Goal: Information Seeking & Learning: Learn about a topic

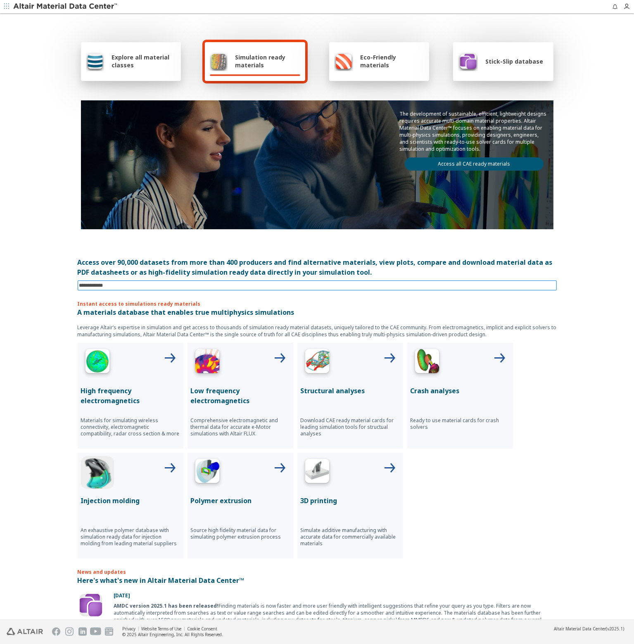
click at [252, 285] on input at bounding box center [318, 285] width 478 height 9
type input "******"
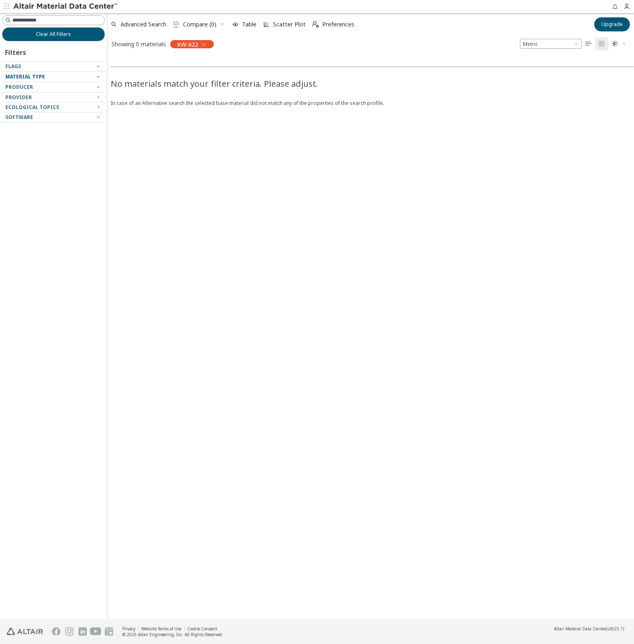
click at [56, 76] on div "Material Type" at bounding box center [50, 77] width 90 height 7
click at [99, 77] on icon "button" at bounding box center [98, 76] width 7 height 7
click at [53, 33] on span "Clear All Filters" at bounding box center [53, 34] width 35 height 7
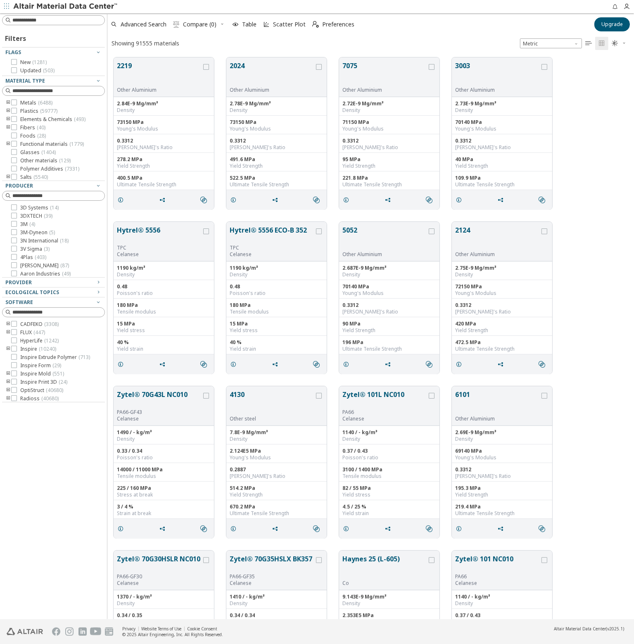
scroll to position [562, 521]
click at [13, 111] on icon at bounding box center [14, 111] width 6 height 6
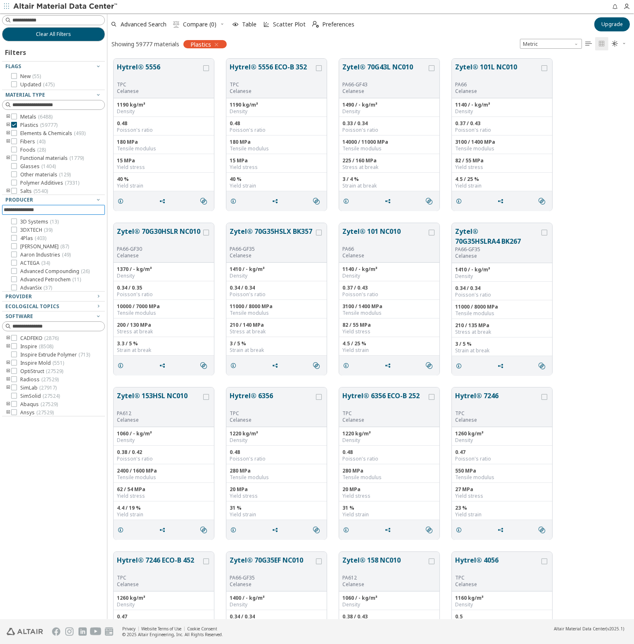
click at [78, 212] on input at bounding box center [54, 209] width 101 height 9
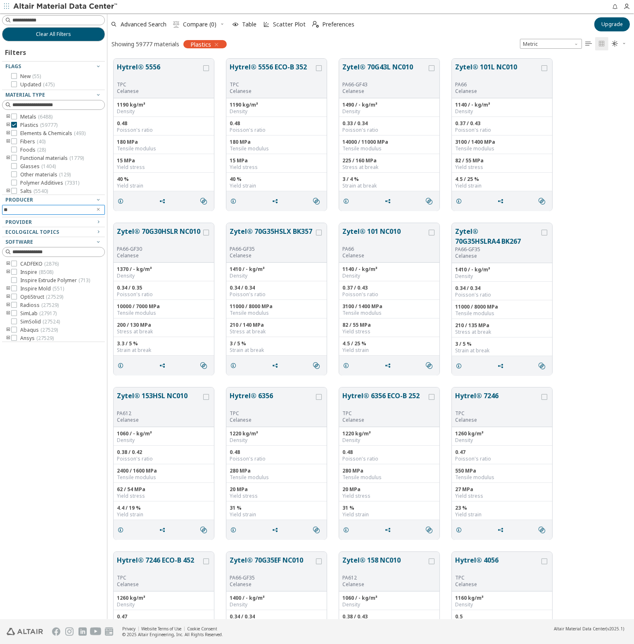
type input "*"
type input "***"
click at [13, 221] on icon at bounding box center [14, 222] width 6 height 6
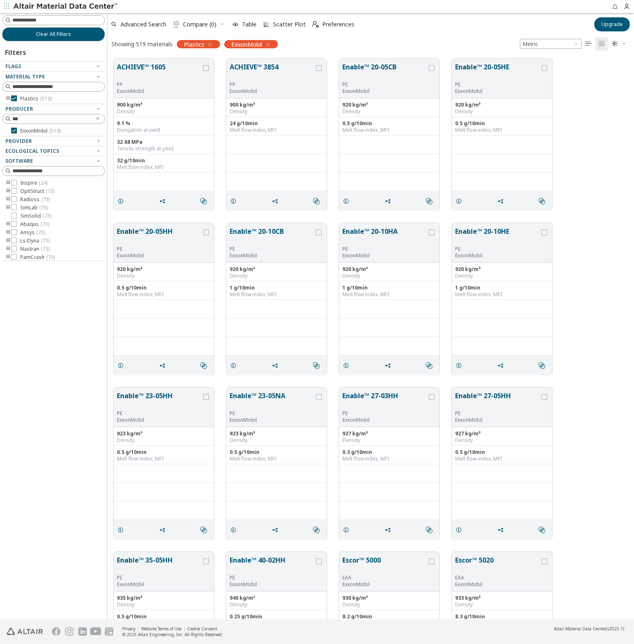
click at [8, 97] on icon "toogle group" at bounding box center [8, 98] width 6 height 7
click at [20, 105] on icon "toogle group" at bounding box center [21, 107] width 6 height 7
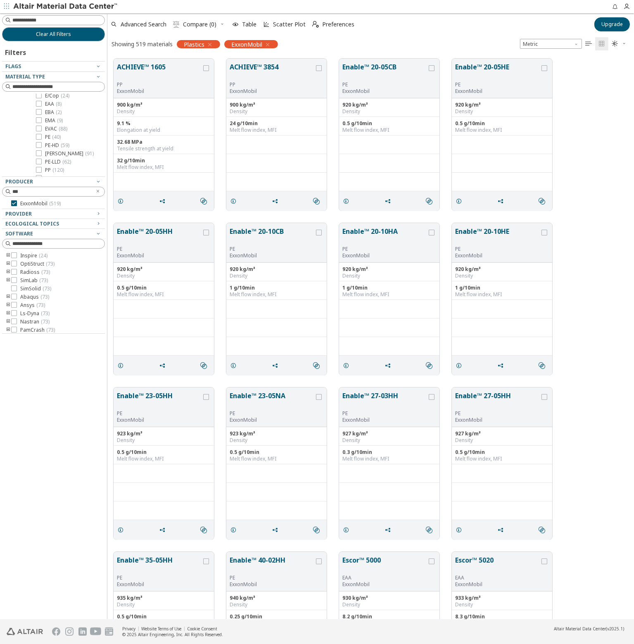
scroll to position [26, 0]
click at [40, 162] on icon at bounding box center [39, 163] width 6 height 6
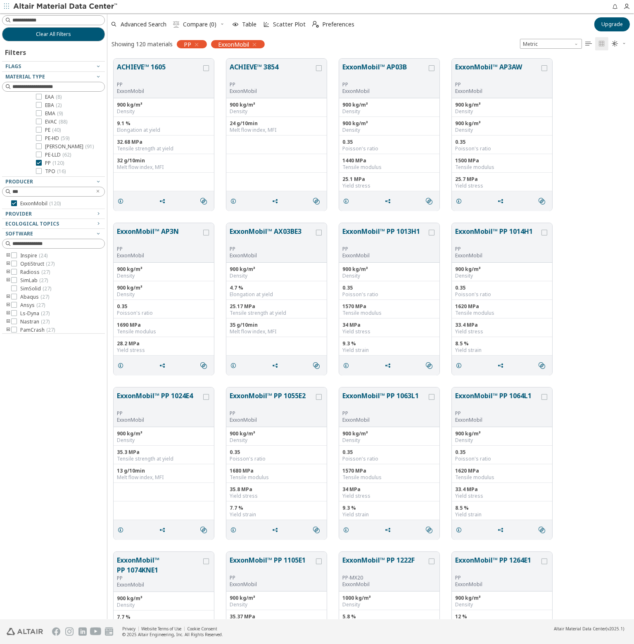
click at [595, 258] on div "ExxonMobil™ AP3N PP ExxonMobil 900 kg/m³ Density 900 kg/m³ Density 0.35 Poisson…" at bounding box center [370, 299] width 527 height 164
click at [597, 148] on div "ACHIEVE™ 1605 PP ExxonMobil 900 kg/m³ Density 9.1 % Elongation at yield 32.68 M…" at bounding box center [370, 134] width 527 height 164
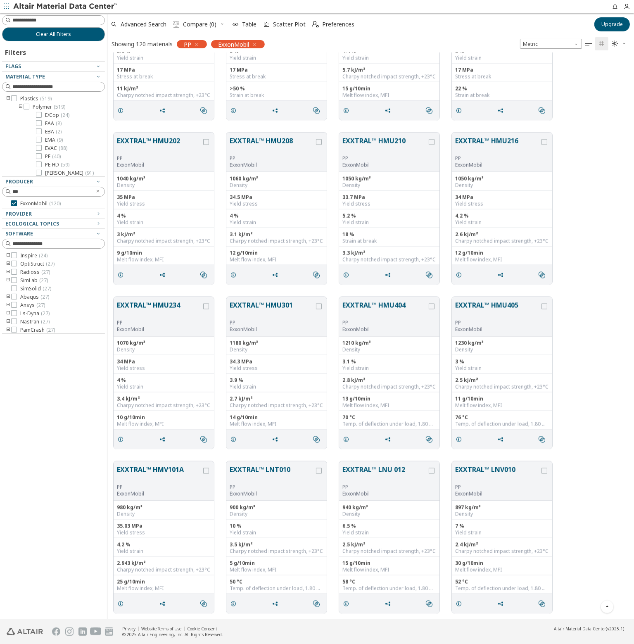
click at [603, 198] on div "EXXTRAL™ HMU202 PP ExxonMobil 1040 kg/m³ Density 35 MPa Yield stress 4 % Yield …" at bounding box center [370, 208] width 527 height 164
click at [38, 162] on icon at bounding box center [39, 163] width 6 height 6
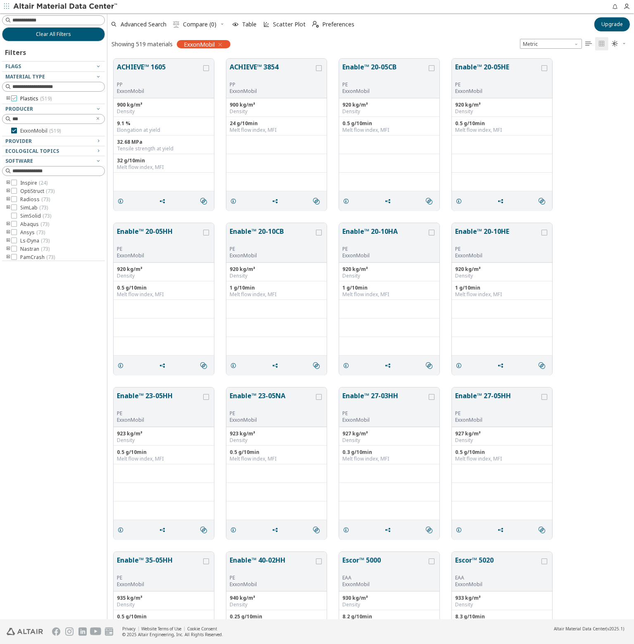
click at [13, 97] on icon at bounding box center [14, 98] width 6 height 6
click at [7, 98] on icon "toogle group" at bounding box center [8, 98] width 6 height 7
click at [5, 97] on div "Plastics ( 519 )" at bounding box center [53, 98] width 103 height 7
click at [8, 99] on icon "toogle group" at bounding box center [8, 98] width 6 height 7
click at [18, 105] on icon "toogle group" at bounding box center [21, 107] width 6 height 7
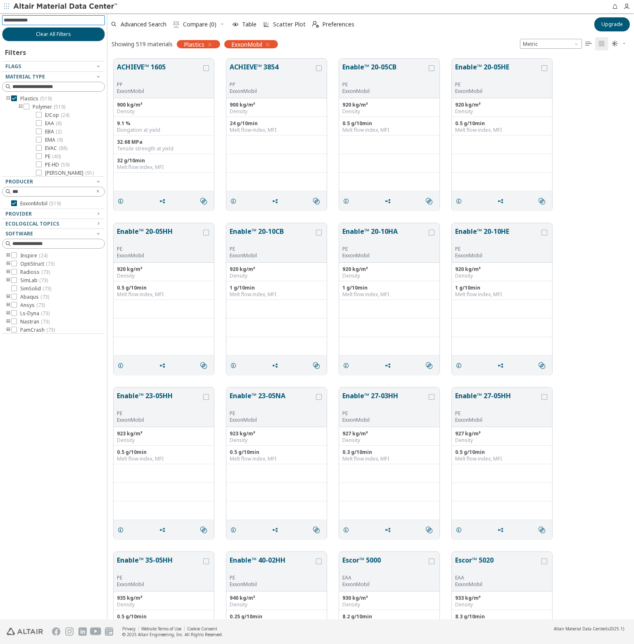
click at [58, 21] on input at bounding box center [54, 20] width 101 height 9
type input "****"
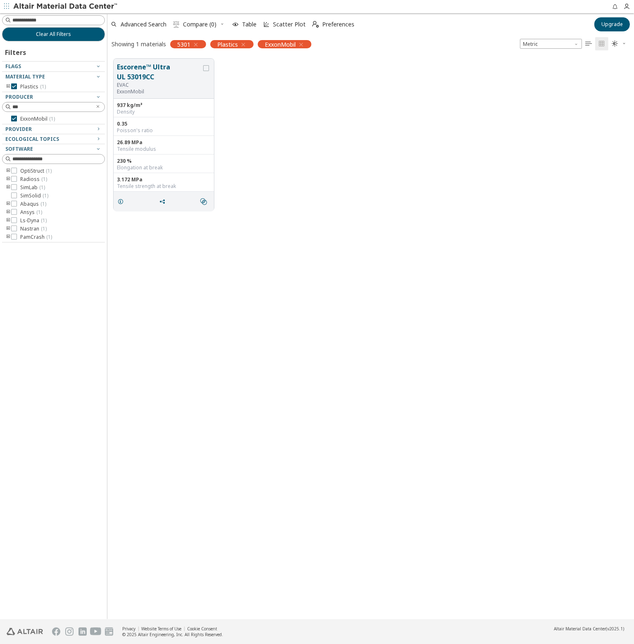
click at [8, 84] on icon "toogle group" at bounding box center [8, 86] width 6 height 7
click at [20, 95] on icon "toogle group" at bounding box center [21, 95] width 6 height 7
click at [195, 45] on icon "button" at bounding box center [196, 44] width 7 height 7
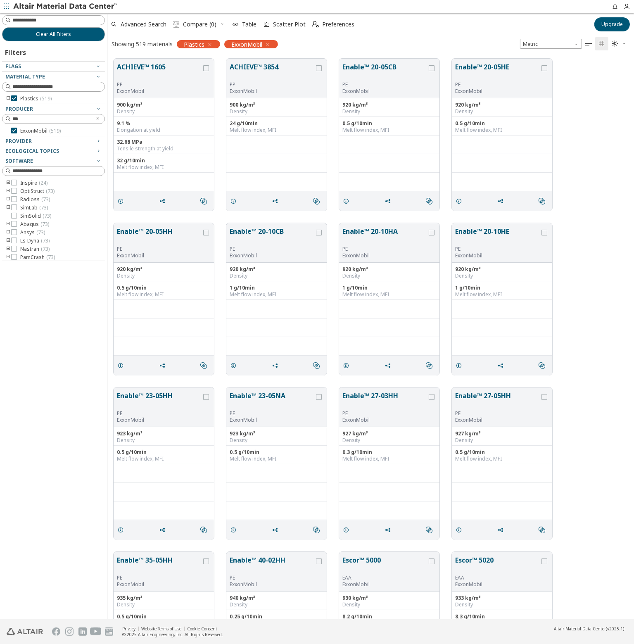
click at [42, 357] on div "Clear All Filters Filters Flags Material Type Plastics ( 519 ) Producer *** Exx…" at bounding box center [53, 316] width 107 height 606
click at [73, 17] on input at bounding box center [58, 20] width 92 height 8
type input "***"
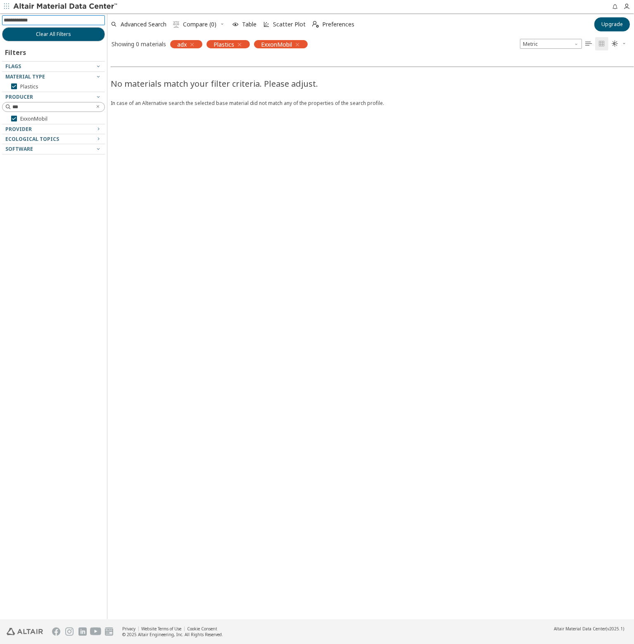
click at [299, 43] on icon "button" at bounding box center [297, 44] width 7 height 7
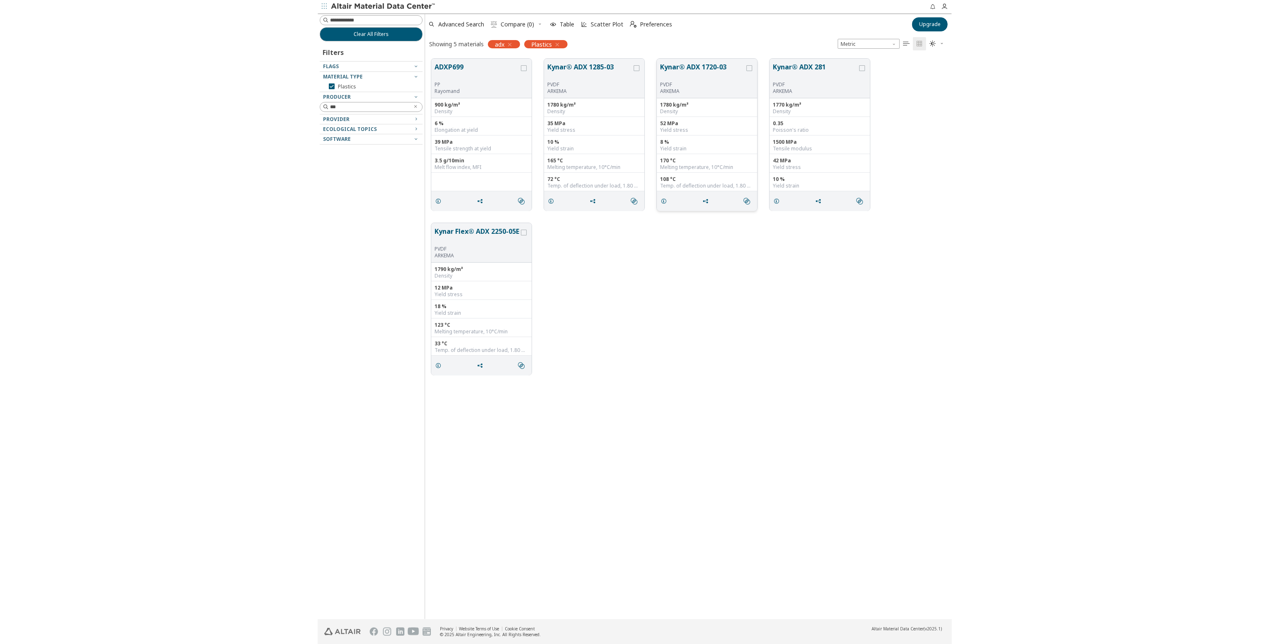
scroll to position [561, 521]
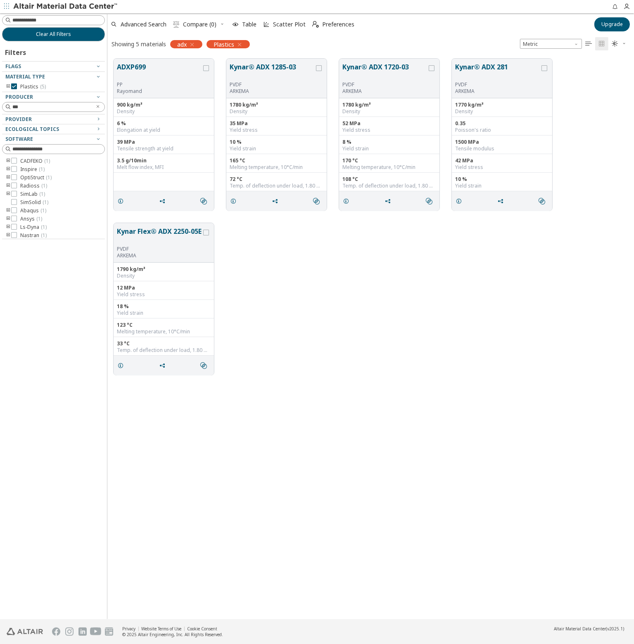
drag, startPoint x: 338, startPoint y: 408, endPoint x: 330, endPoint y: 407, distance: 7.9
drag, startPoint x: 330, startPoint y: 407, endPoint x: 327, endPoint y: 400, distance: 7.1
drag, startPoint x: 327, startPoint y: 400, endPoint x: 314, endPoint y: 370, distance: 32.8
click at [314, 370] on div "Kynar Flex® ADX 2250-05E PVDF ARKEMA 1790 kg/m³ Density 12 MPa Yield stress 18 …" at bounding box center [370, 299] width 527 height 164
click at [165, 419] on div "ADXP699 PP Rayomand 900 kg/m³ Density 6 % Elongation at yield 39 MPa Tensile st…" at bounding box center [370, 335] width 527 height 567
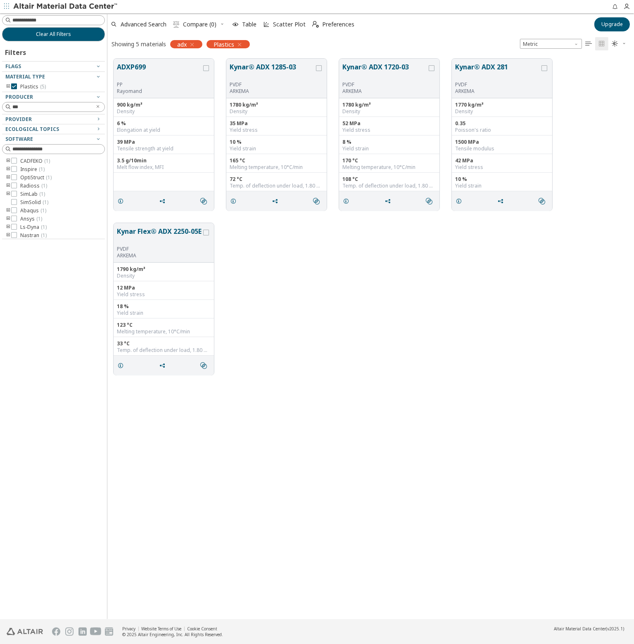
click at [61, 398] on div "Clear All Filters Filters Flags Material Type Plastics ( 5 ) Producer *** Provi…" at bounding box center [53, 316] width 107 height 606
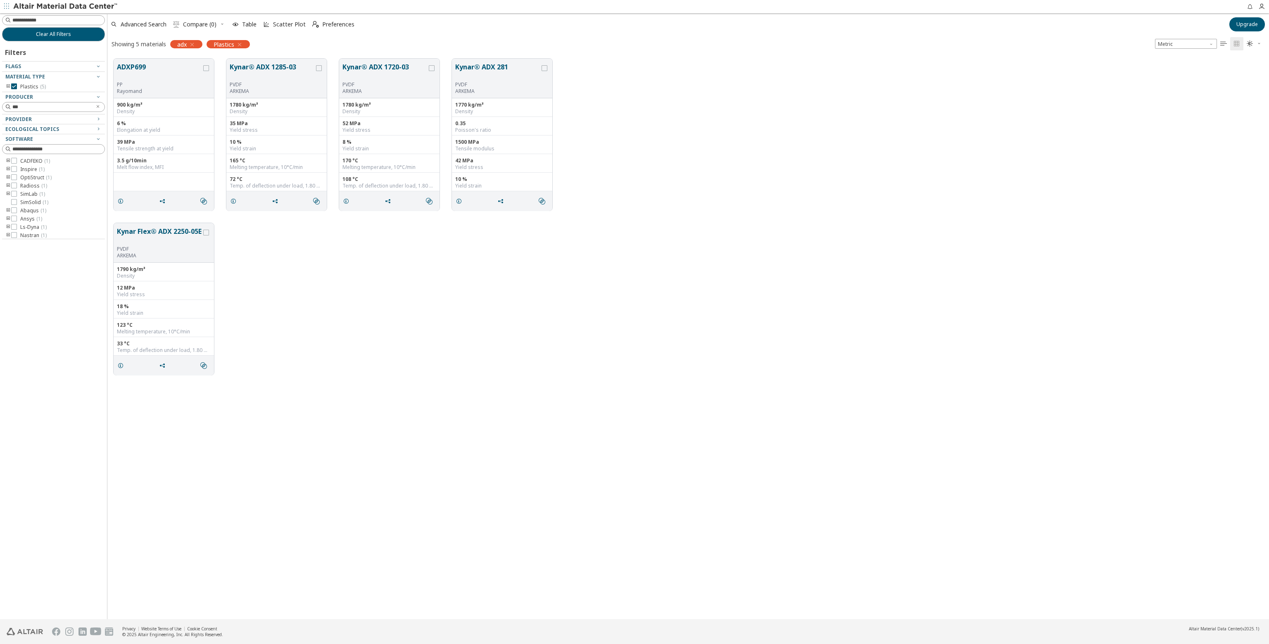
scroll to position [561, 1155]
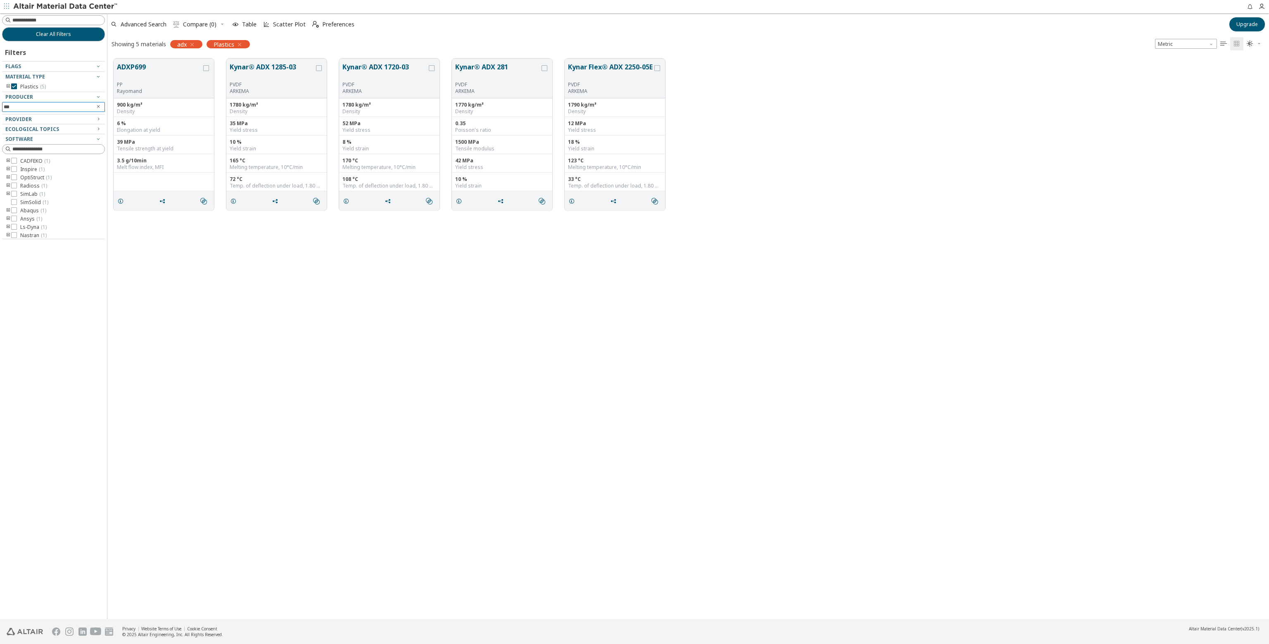
click at [99, 106] on icon "Clear text" at bounding box center [98, 106] width 5 height 5
click at [15, 86] on icon at bounding box center [14, 86] width 6 height 6
click at [195, 44] on icon "button" at bounding box center [192, 44] width 7 height 7
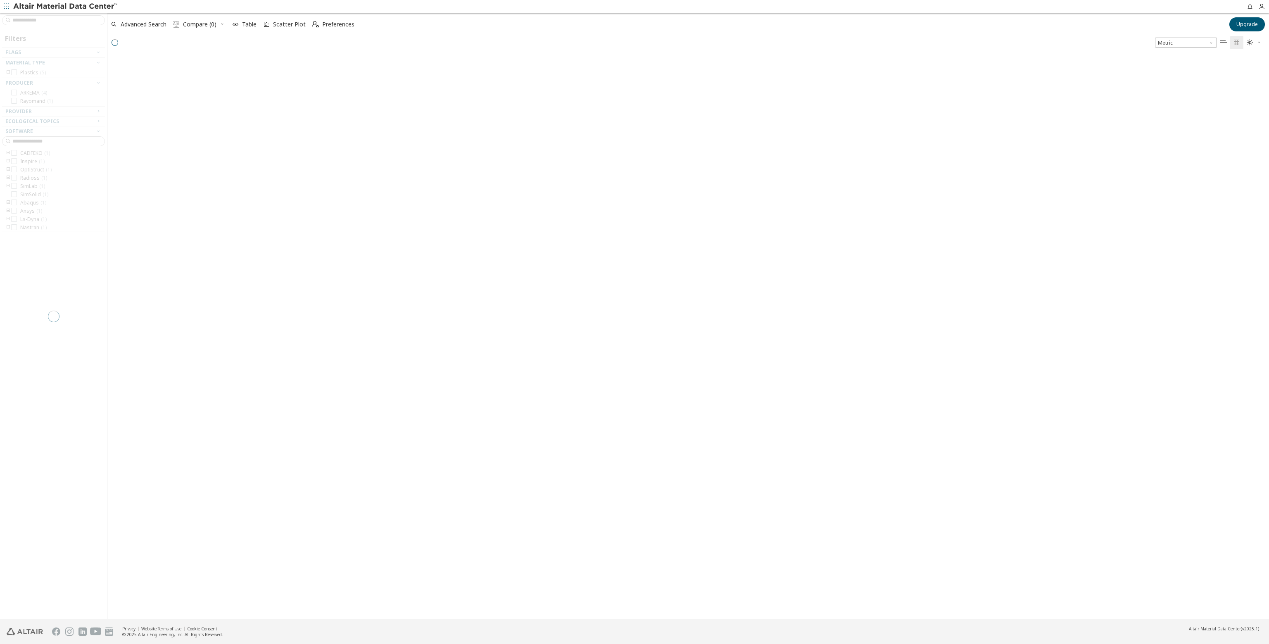
scroll to position [562, 1155]
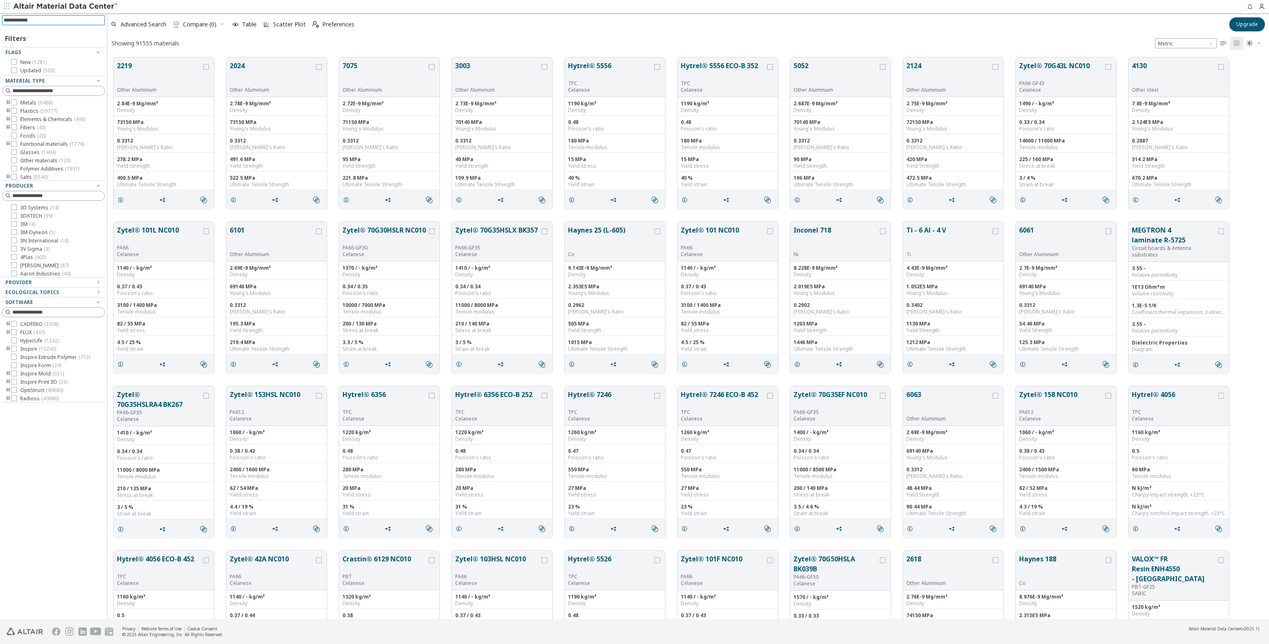
click at [86, 21] on input at bounding box center [54, 20] width 101 height 9
type input "***"
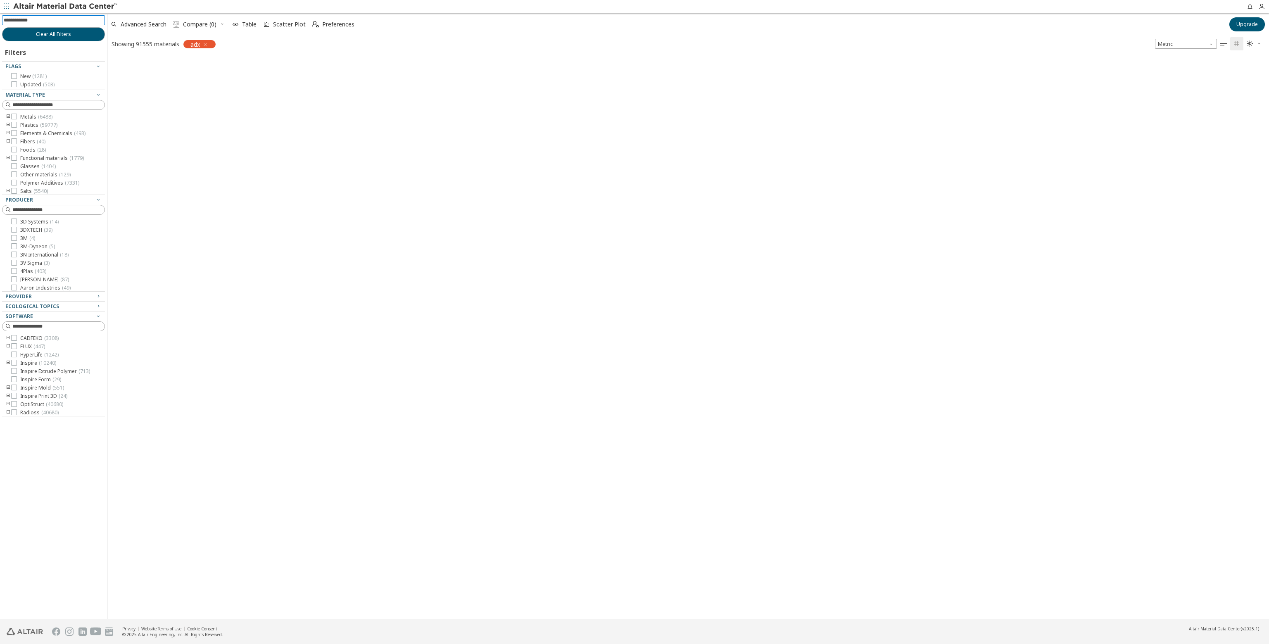
scroll to position [7, 7]
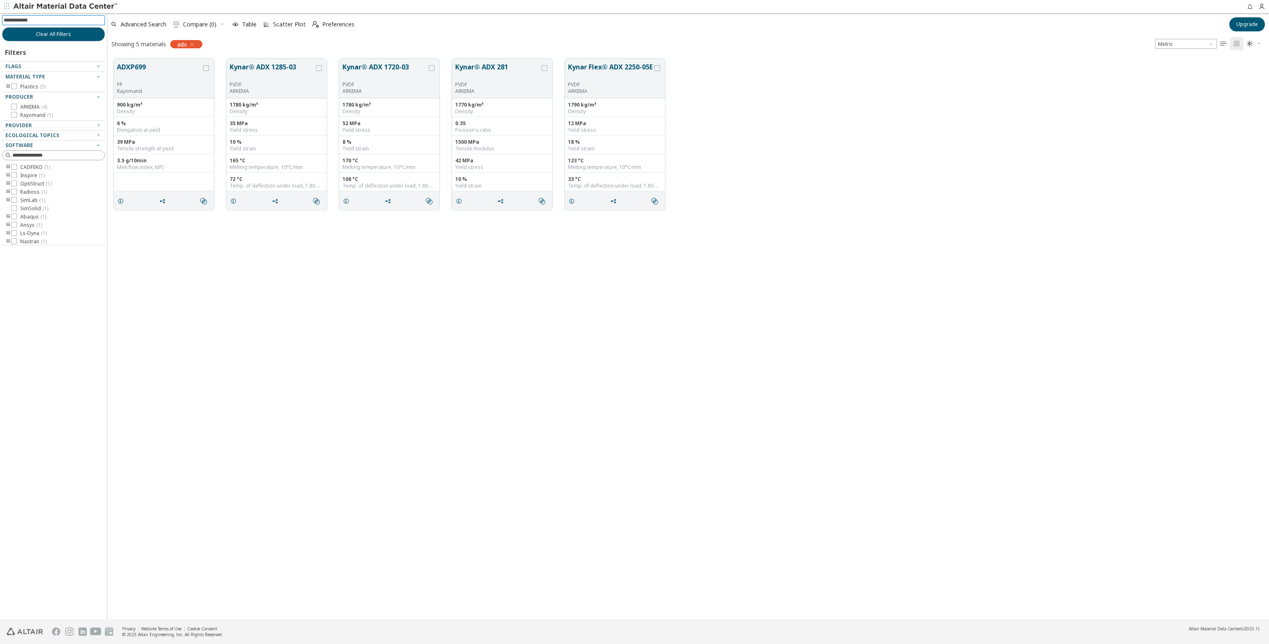
click at [193, 46] on icon "button" at bounding box center [192, 44] width 7 height 7
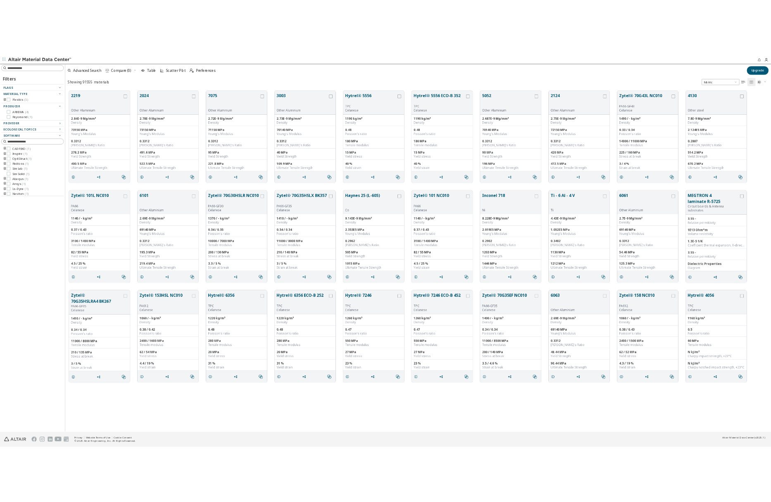
scroll to position [562, 1155]
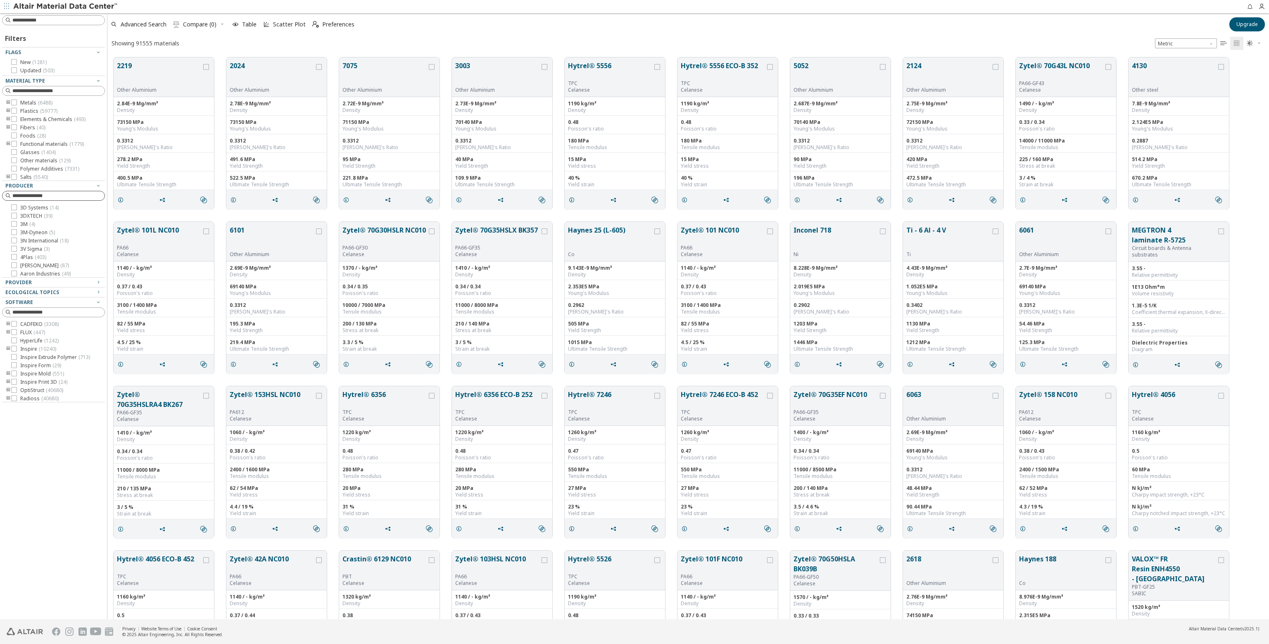
click at [68, 196] on input at bounding box center [58, 196] width 92 height 8
type input "*"
click at [606, 21] on div "Advanced Search  Compare (0) Table Scatter Plot  Preferences" at bounding box center [665, 24] width 1117 height 18
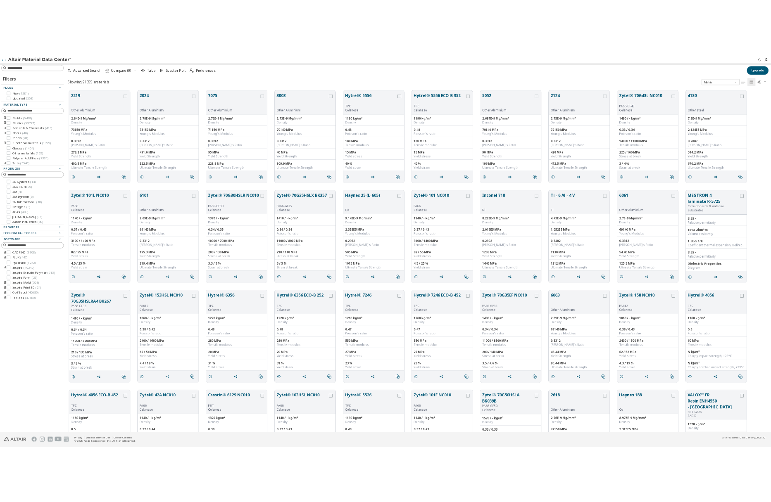
scroll to position [7, 7]
